Goal: Transaction & Acquisition: Book appointment/travel/reservation

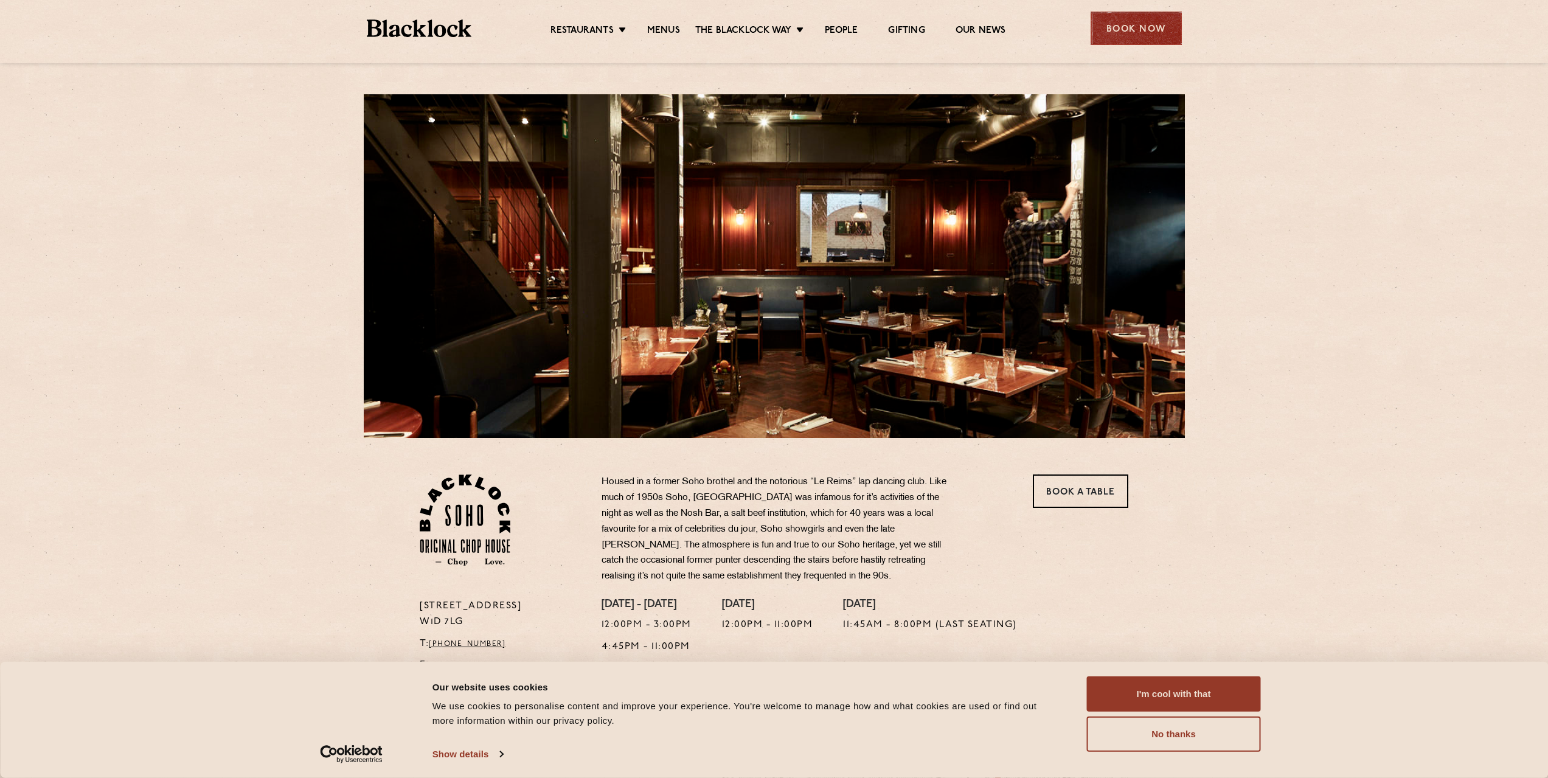
click at [1105, 26] on div "Book Now" at bounding box center [1136, 28] width 91 height 33
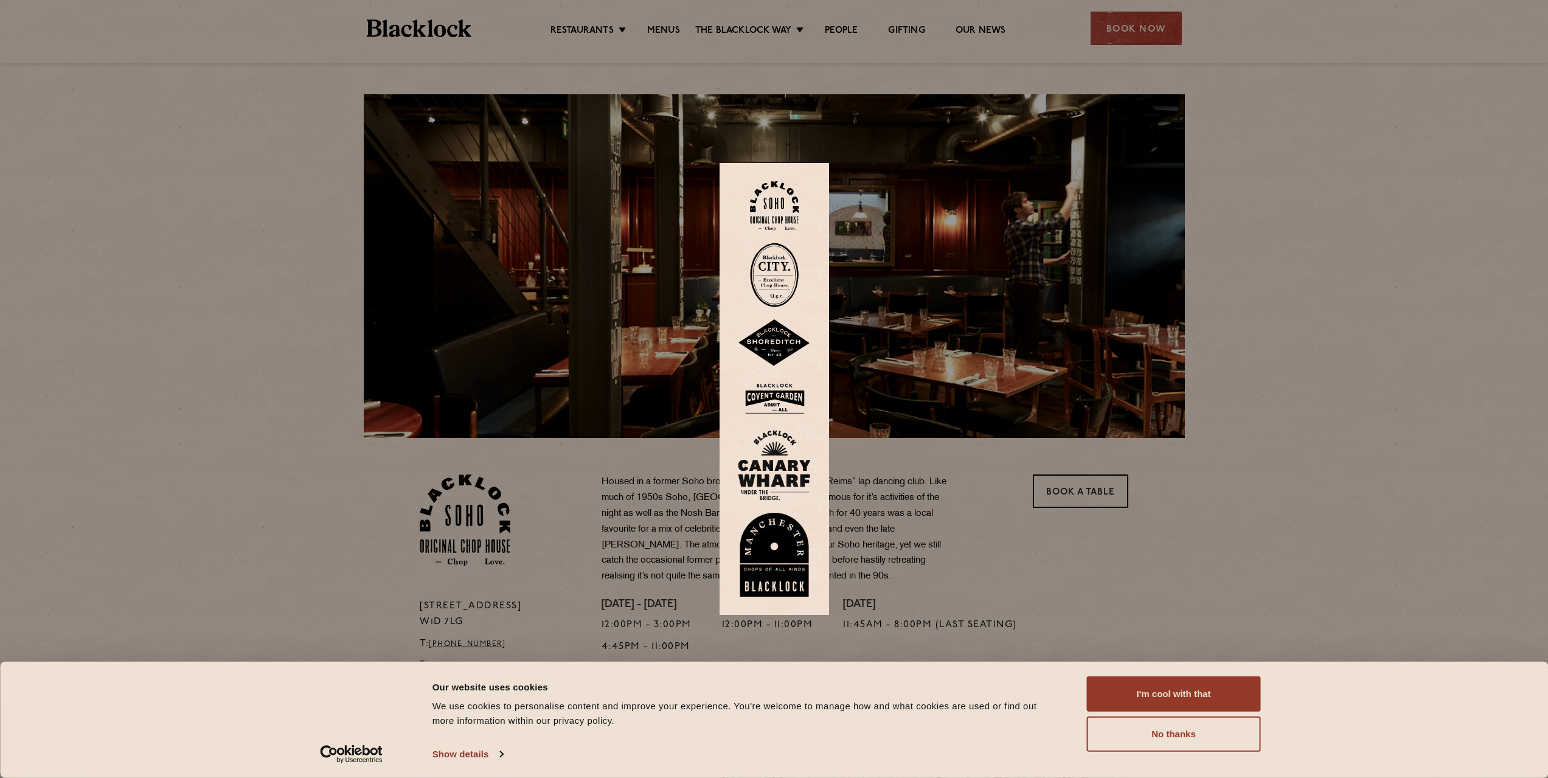
click at [1136, 6] on div at bounding box center [774, 389] width 1548 height 778
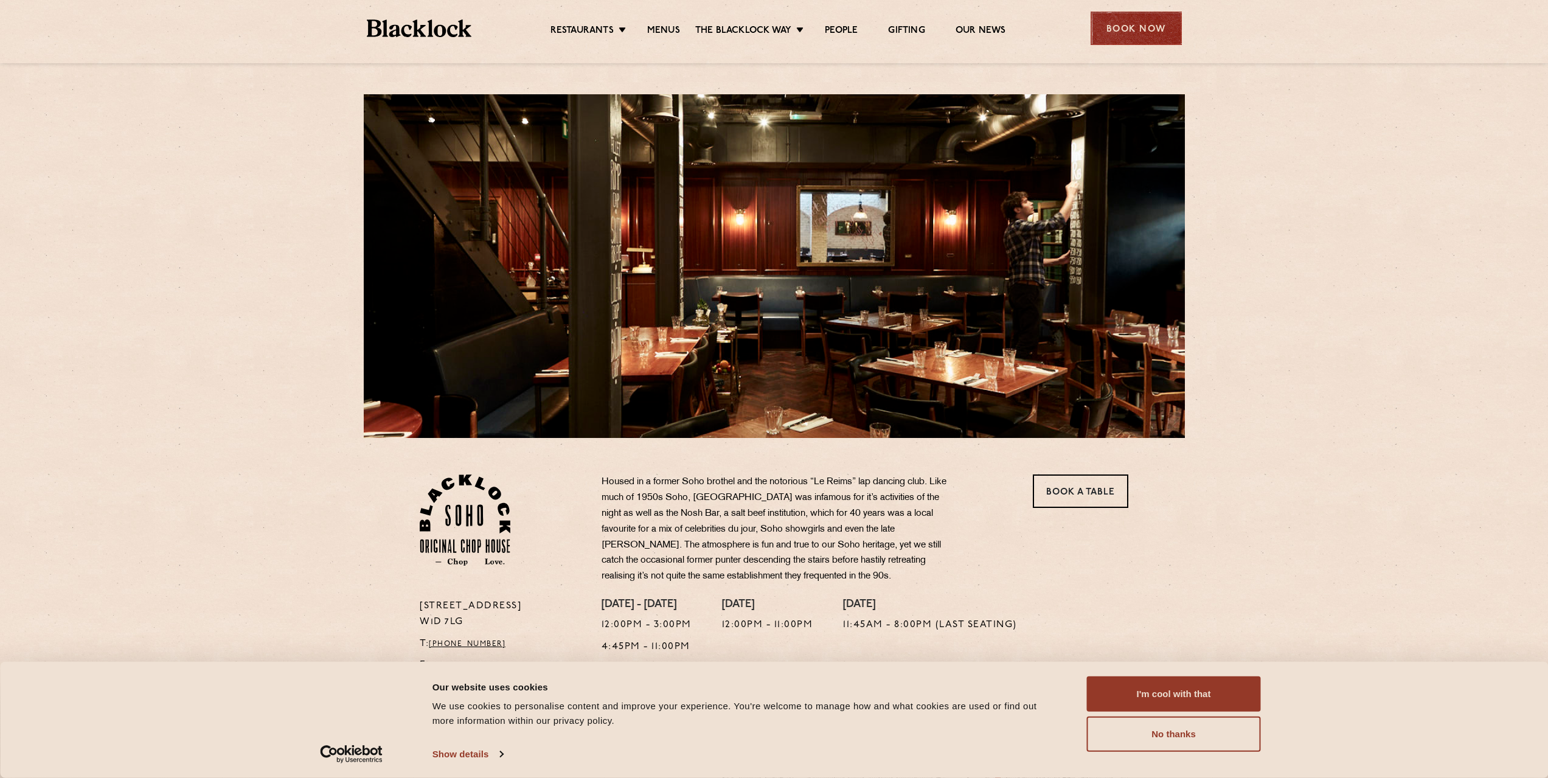
click at [1139, 19] on div "Book Now" at bounding box center [1136, 28] width 91 height 33
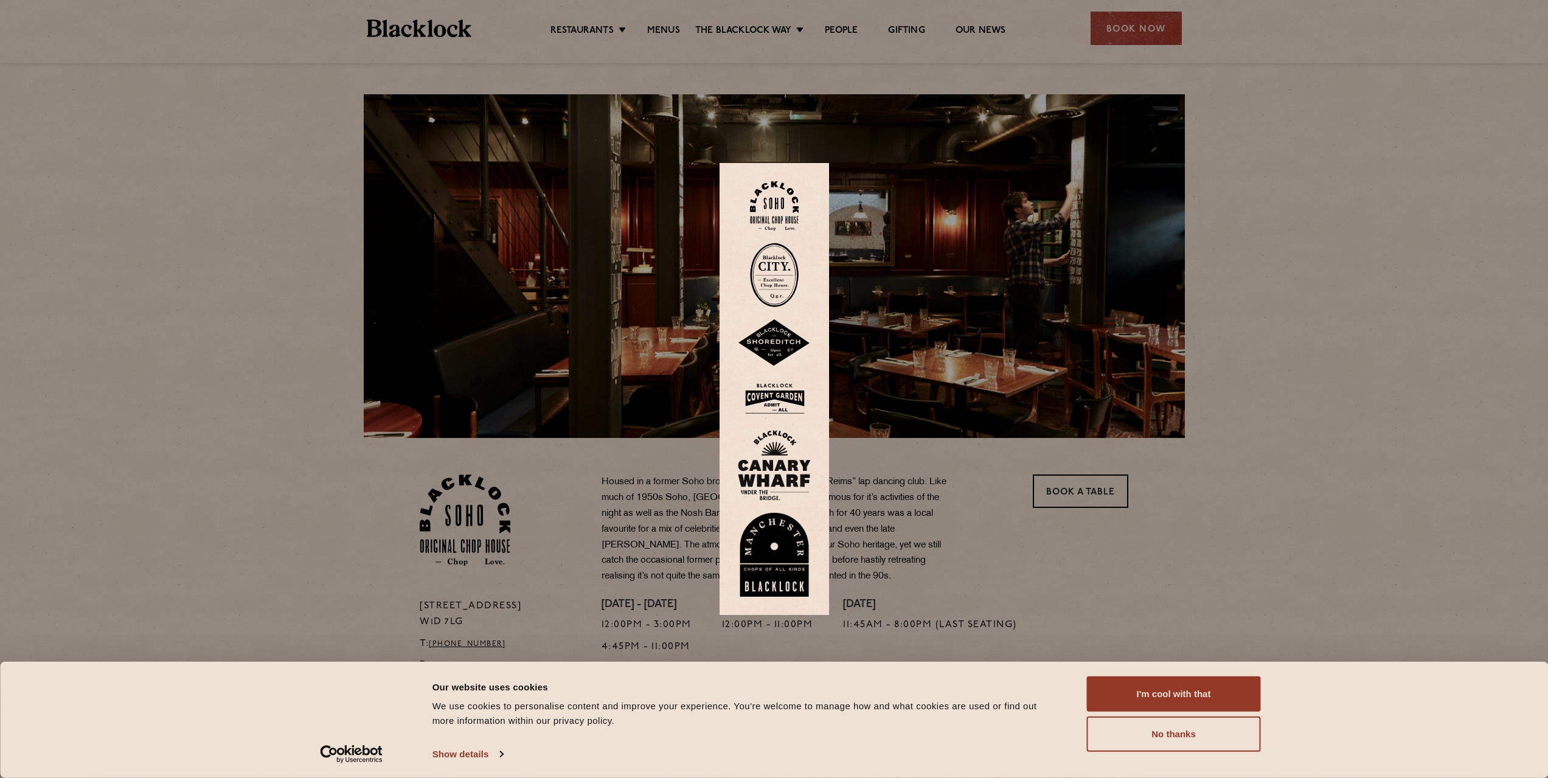
click at [781, 196] on img at bounding box center [774, 205] width 49 height 49
